Goal: Navigation & Orientation: Find specific page/section

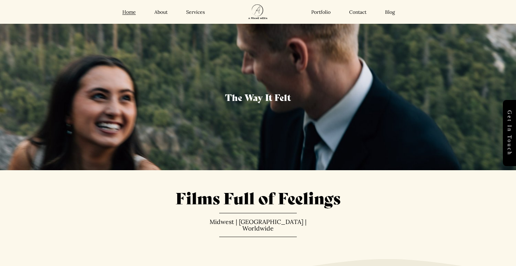
click at [161, 13] on link "About" at bounding box center [161, 12] width 13 height 6
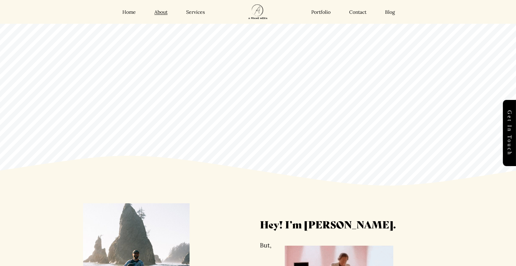
click at [132, 14] on link "Home" at bounding box center [128, 12] width 13 height 6
